Goal: Task Accomplishment & Management: Manage account settings

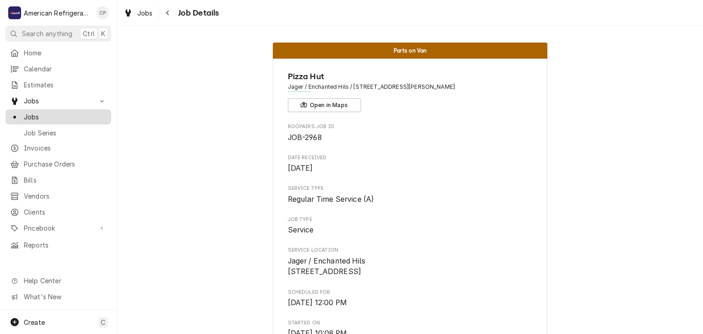
scroll to position [261, 0]
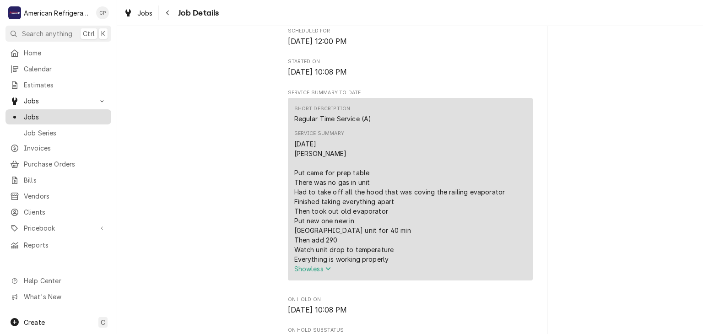
click at [80, 113] on span "Jobs" at bounding box center [65, 117] width 83 height 10
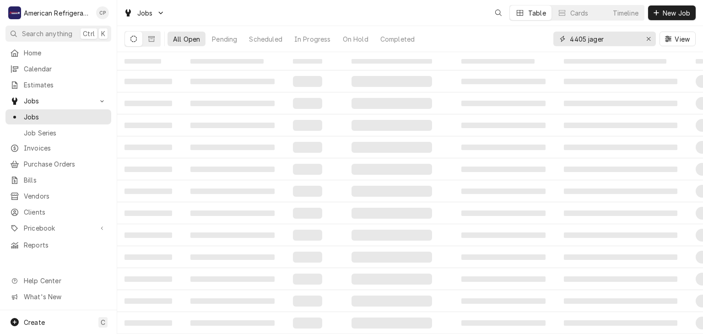
click at [613, 32] on input "4405 jager" at bounding box center [604, 39] width 69 height 15
click at [613, 34] on input "4405 jager" at bounding box center [604, 39] width 69 height 15
click at [613, 35] on input "4405 jager" at bounding box center [604, 39] width 69 height 15
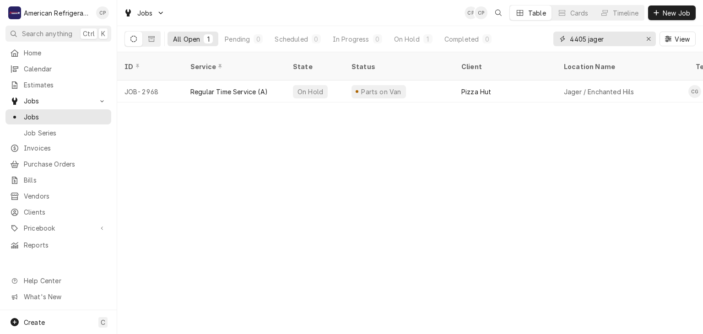
click at [612, 34] on input "4405 jager" at bounding box center [604, 39] width 69 height 15
click at [612, 35] on input "4405 jager" at bounding box center [604, 39] width 69 height 15
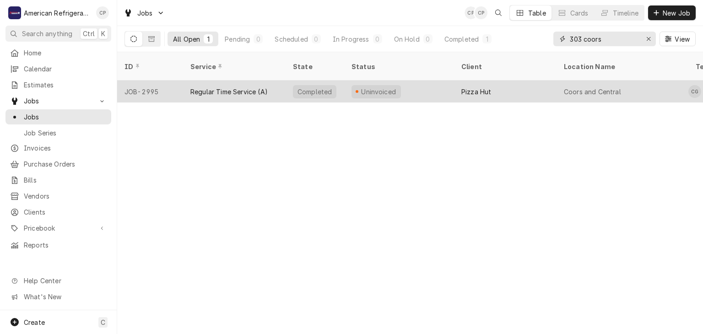
type input "303 coors"
click at [280, 81] on div "Regular Time Service (A)" at bounding box center [234, 92] width 103 height 22
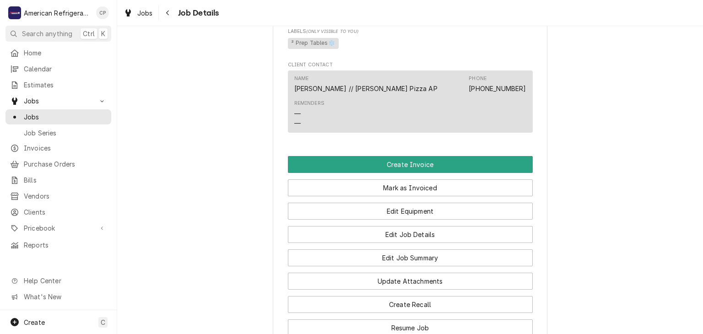
scroll to position [638, 0]
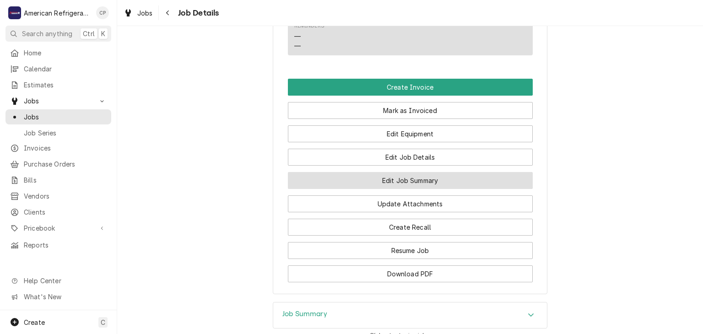
click at [355, 189] on button "Edit Job Summary" at bounding box center [410, 180] width 245 height 17
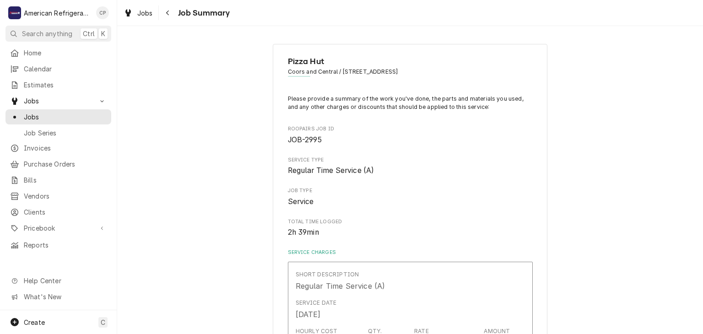
type textarea "x"
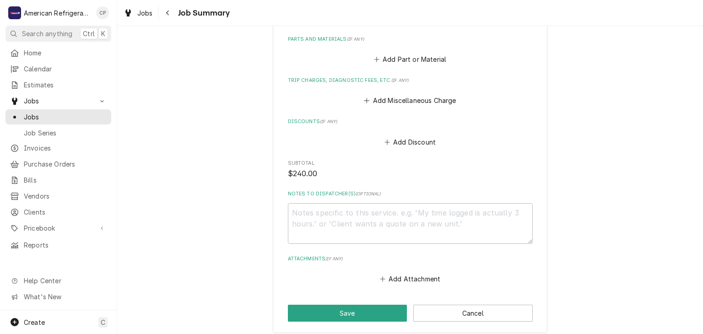
scroll to position [471, 0]
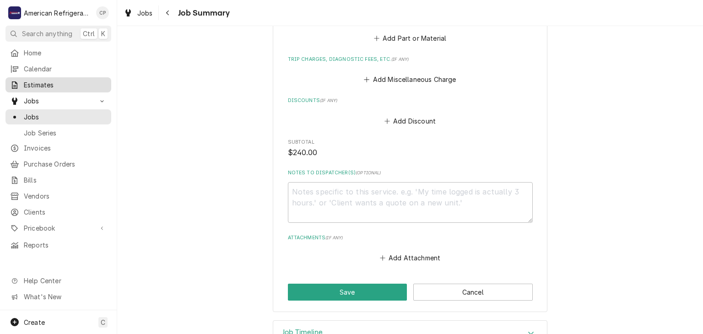
click at [57, 82] on span "Estimates" at bounding box center [65, 85] width 83 height 10
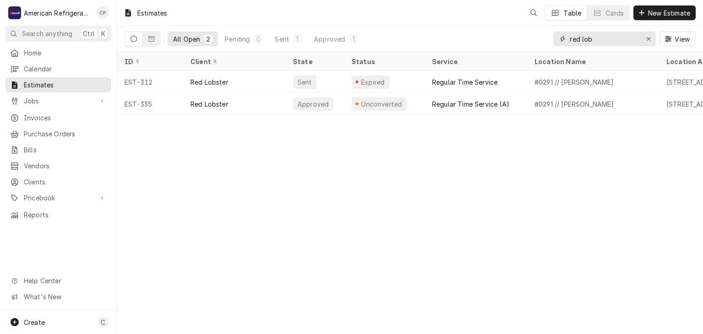
click at [610, 41] on input "red lob" at bounding box center [604, 39] width 69 height 15
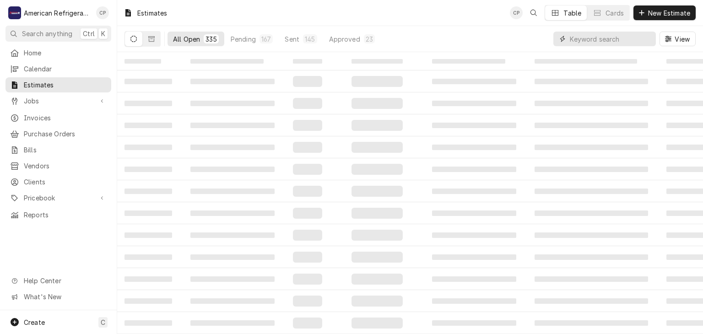
click at [610, 41] on input "Dynamic Content Wrapper" at bounding box center [610, 39] width 81 height 15
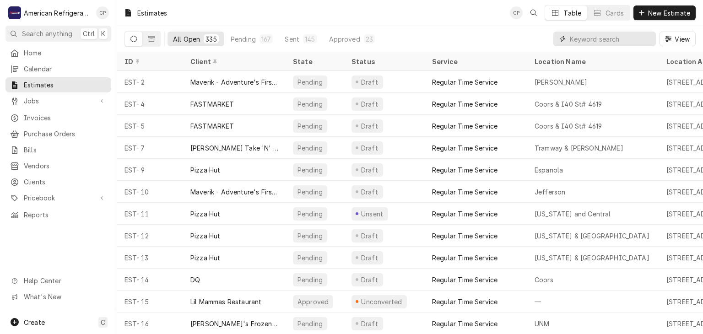
click at [610, 41] on input "Dynamic Content Wrapper" at bounding box center [610, 39] width 81 height 15
click at [585, 38] on input "Dynamic Content Wrapper" at bounding box center [610, 39] width 81 height 15
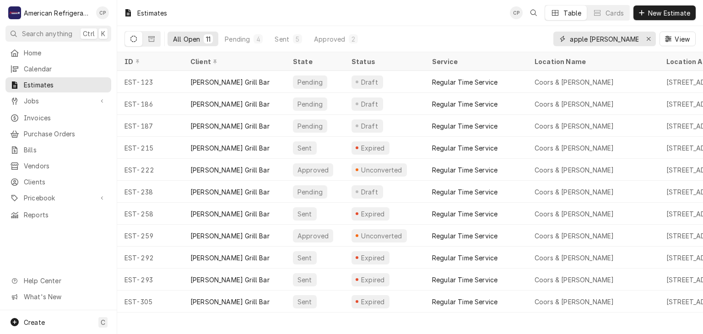
type input "apple montano"
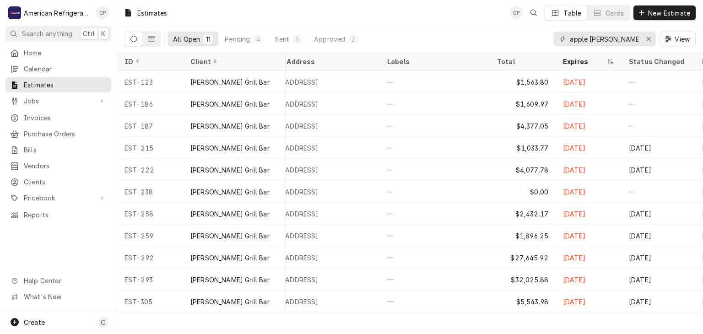
scroll to position [0, 403]
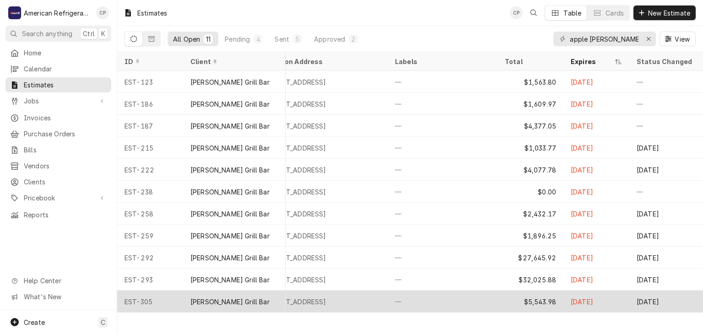
click at [462, 298] on div "—" at bounding box center [443, 302] width 110 height 22
